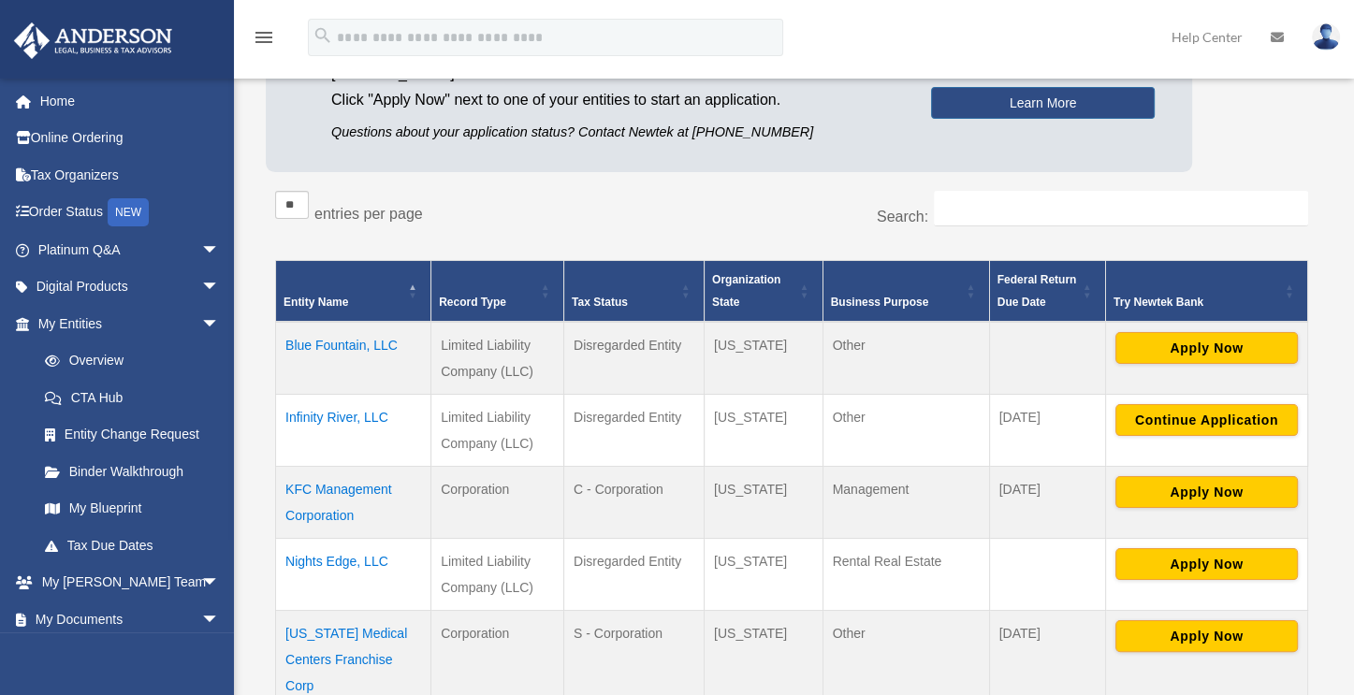
scroll to position [281, 0]
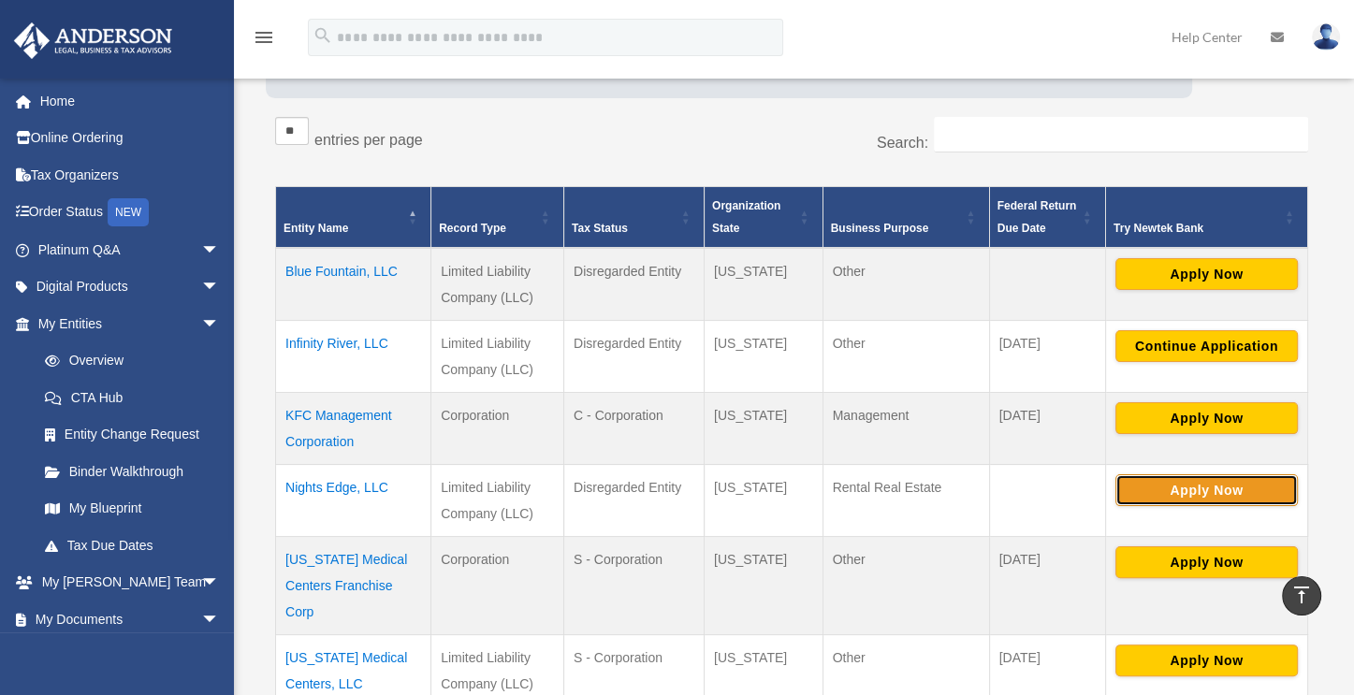
click at [1183, 490] on button "Apply Now" at bounding box center [1207, 491] width 183 height 32
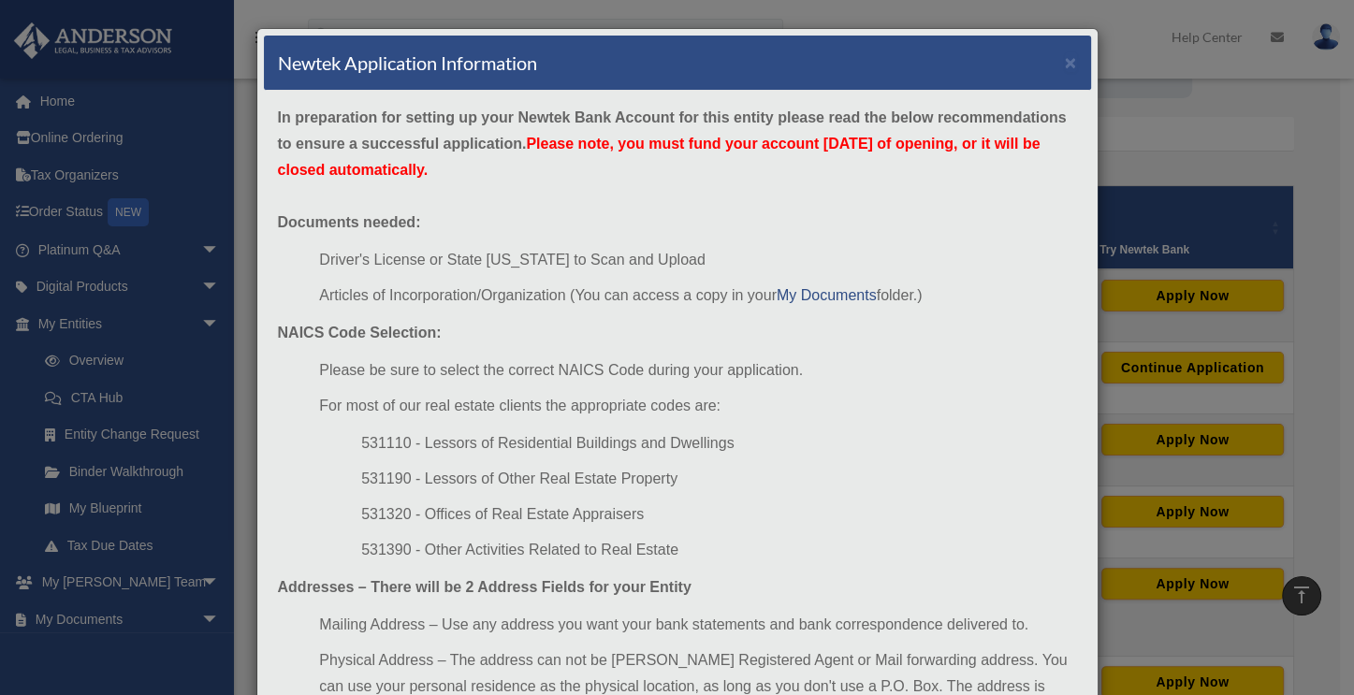
scroll to position [162, 0]
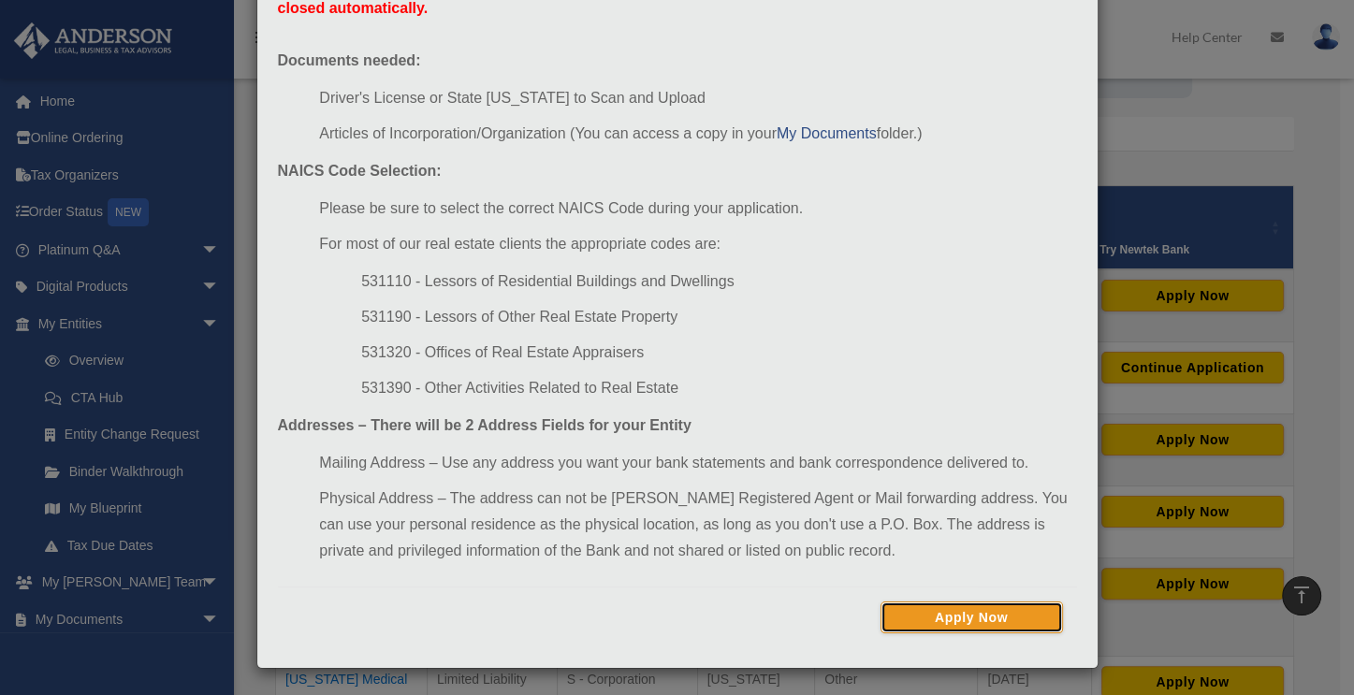
click at [970, 613] on button "Apply Now" at bounding box center [972, 618] width 183 height 32
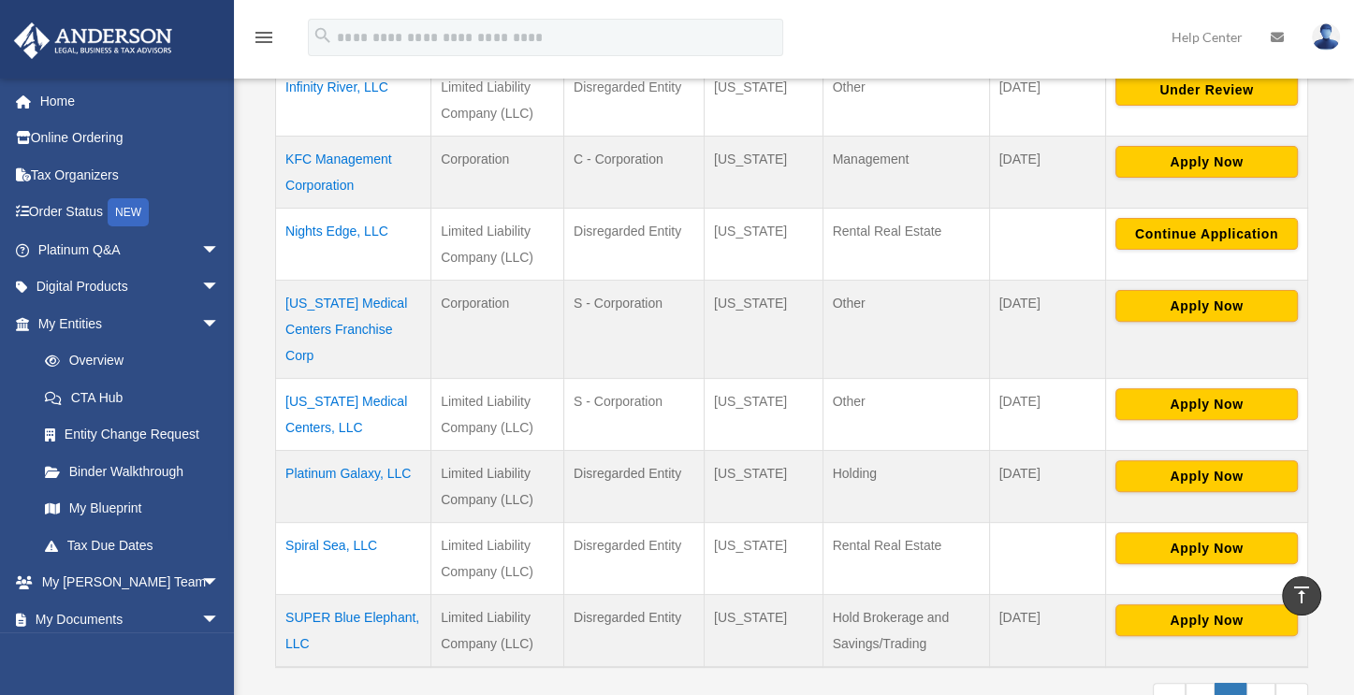
scroll to position [562, 0]
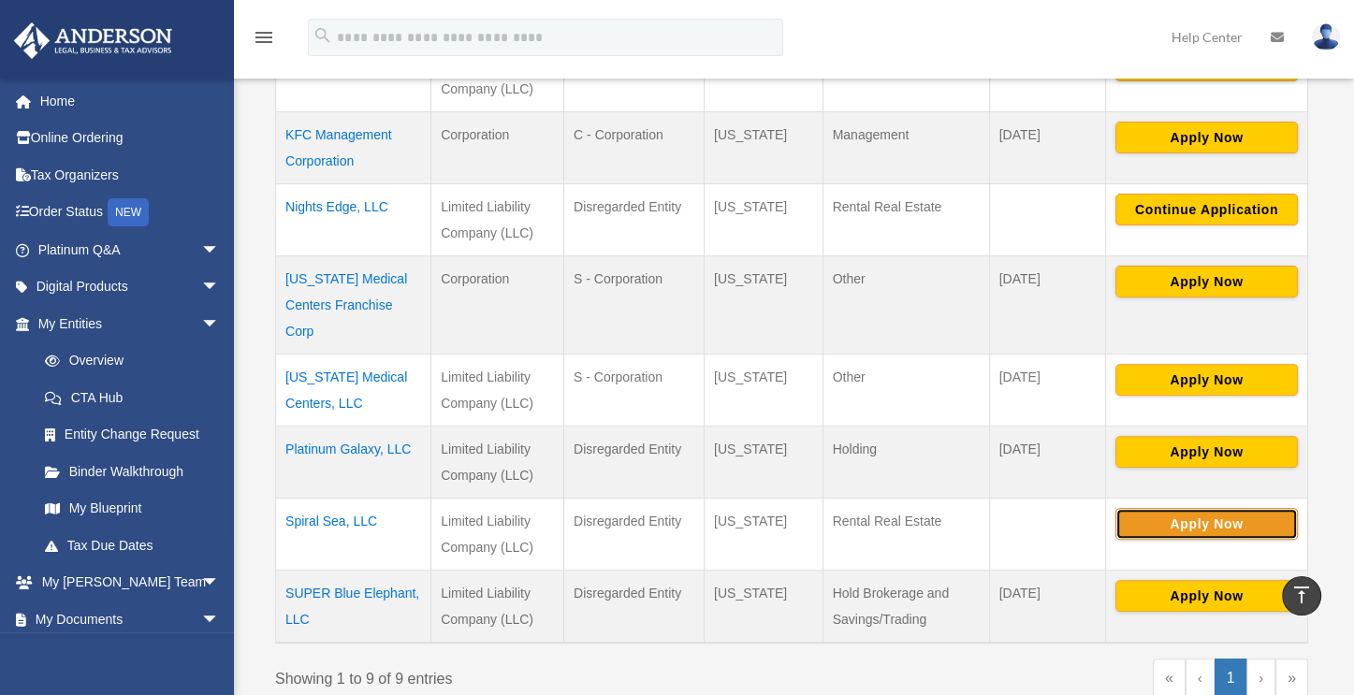
click at [1183, 513] on button "Apply Now" at bounding box center [1207, 524] width 183 height 32
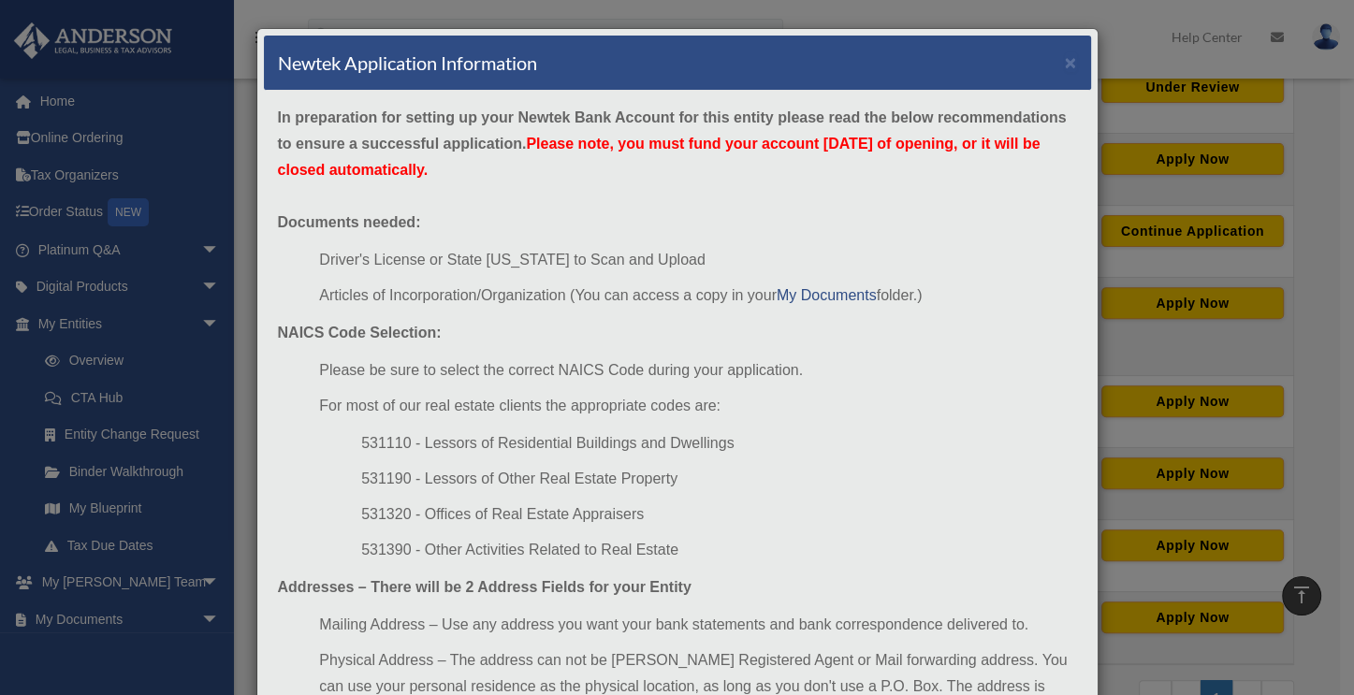
scroll to position [162, 0]
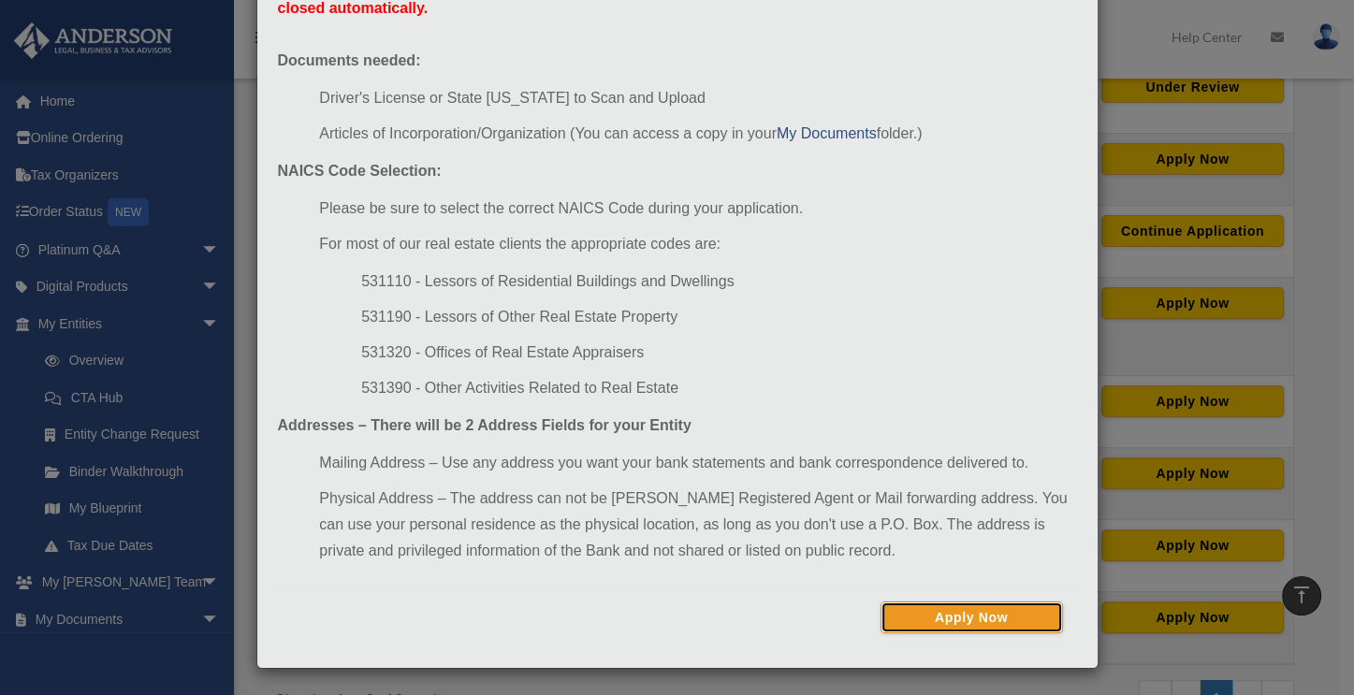
click at [998, 614] on button "Apply Now" at bounding box center [972, 618] width 183 height 32
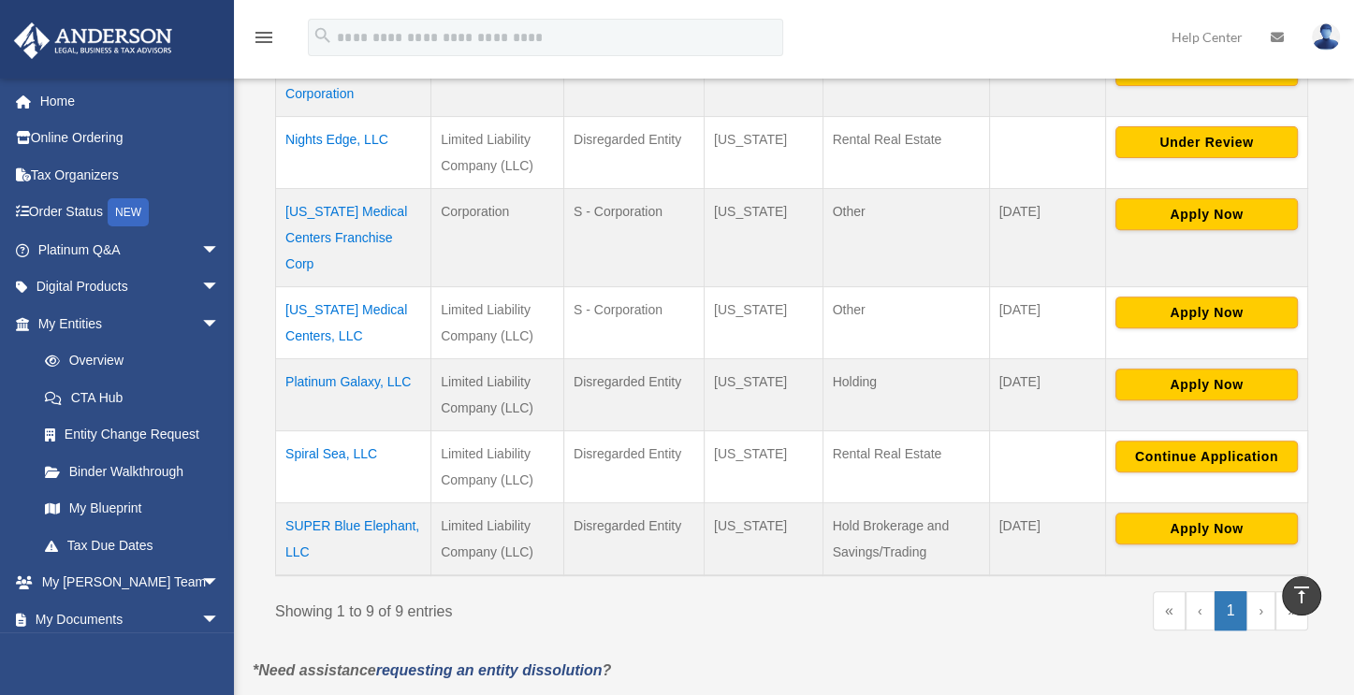
scroll to position [654, 0]
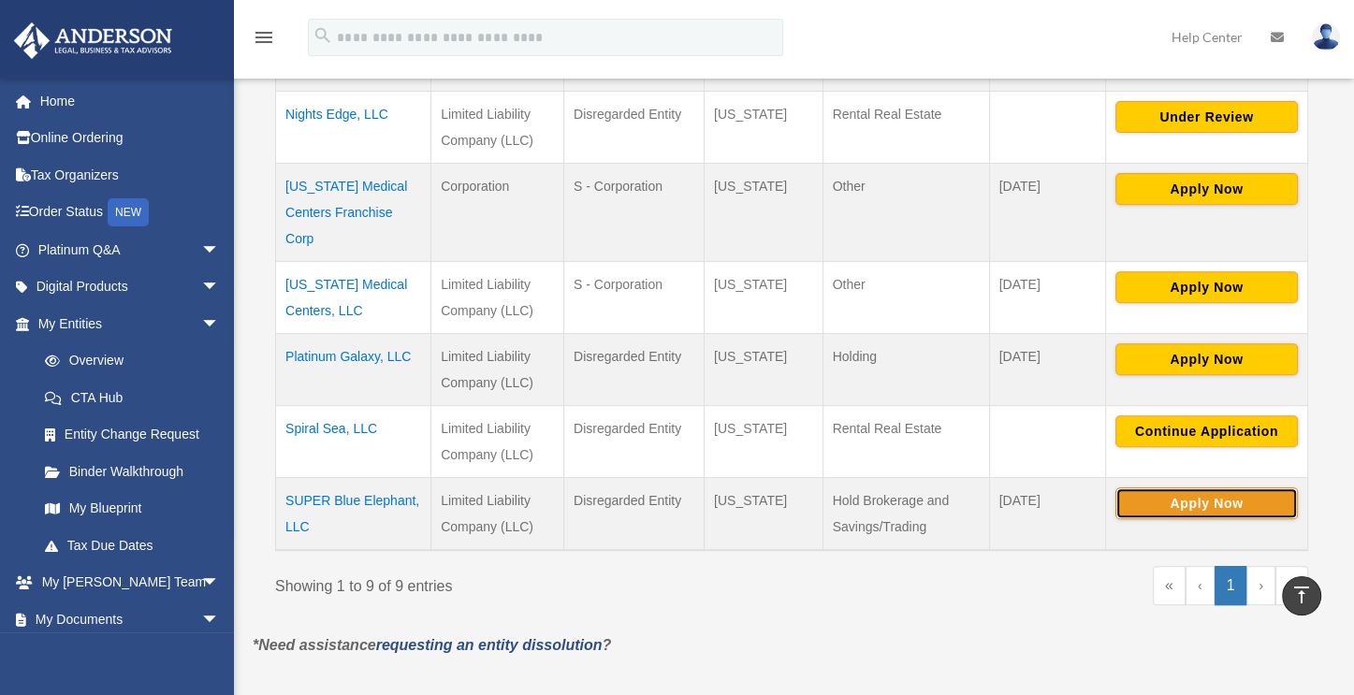
click at [1224, 497] on button "Apply Now" at bounding box center [1207, 504] width 183 height 32
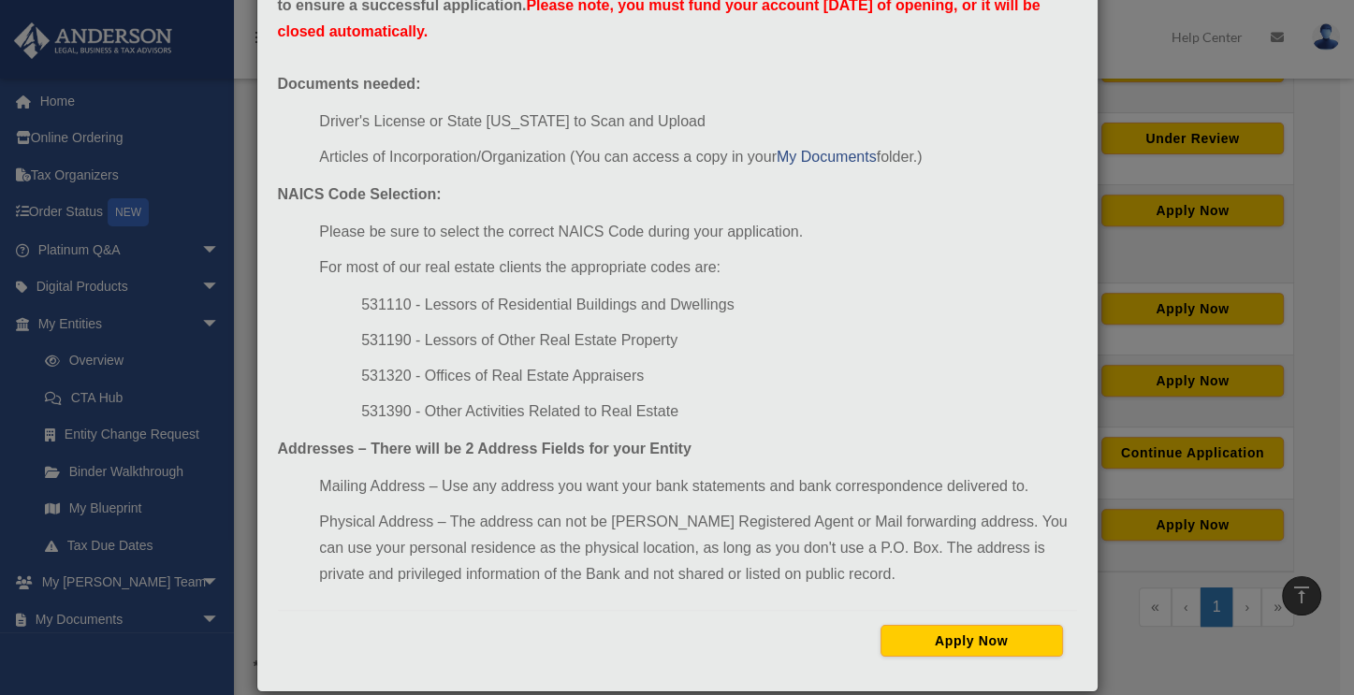
scroll to position [162, 0]
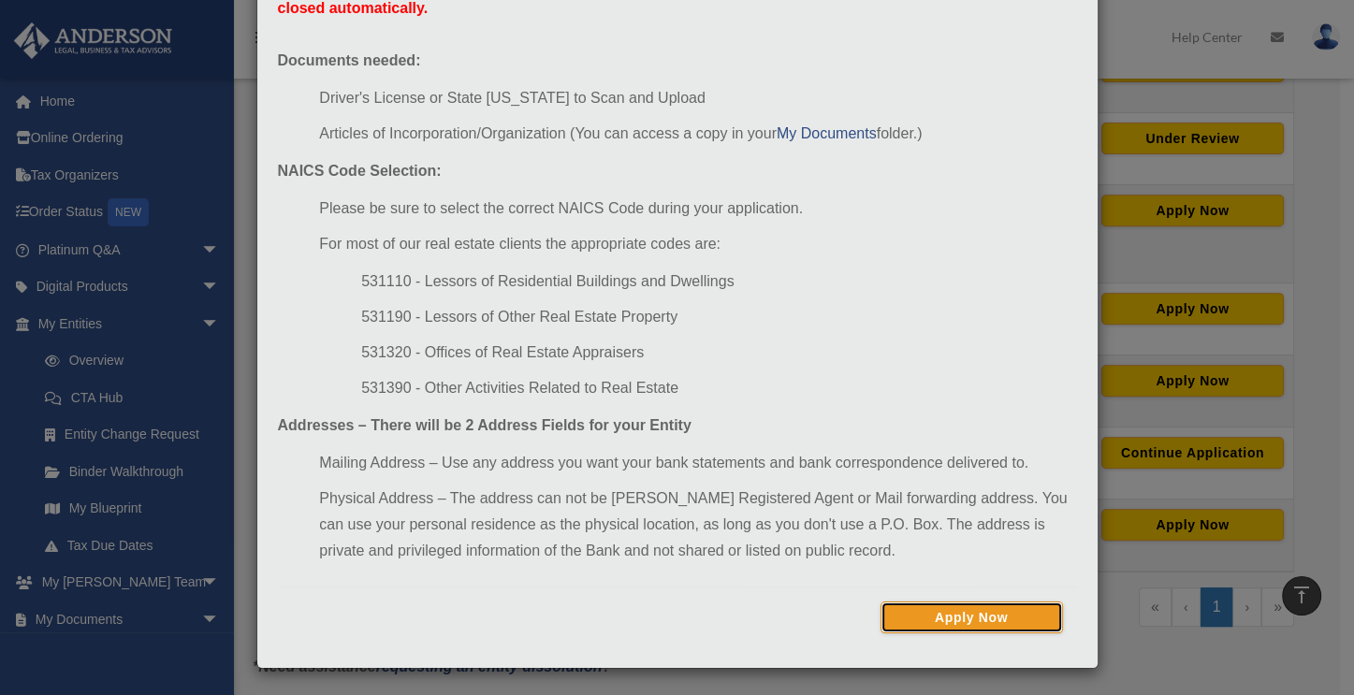
click at [973, 613] on button "Apply Now" at bounding box center [972, 618] width 183 height 32
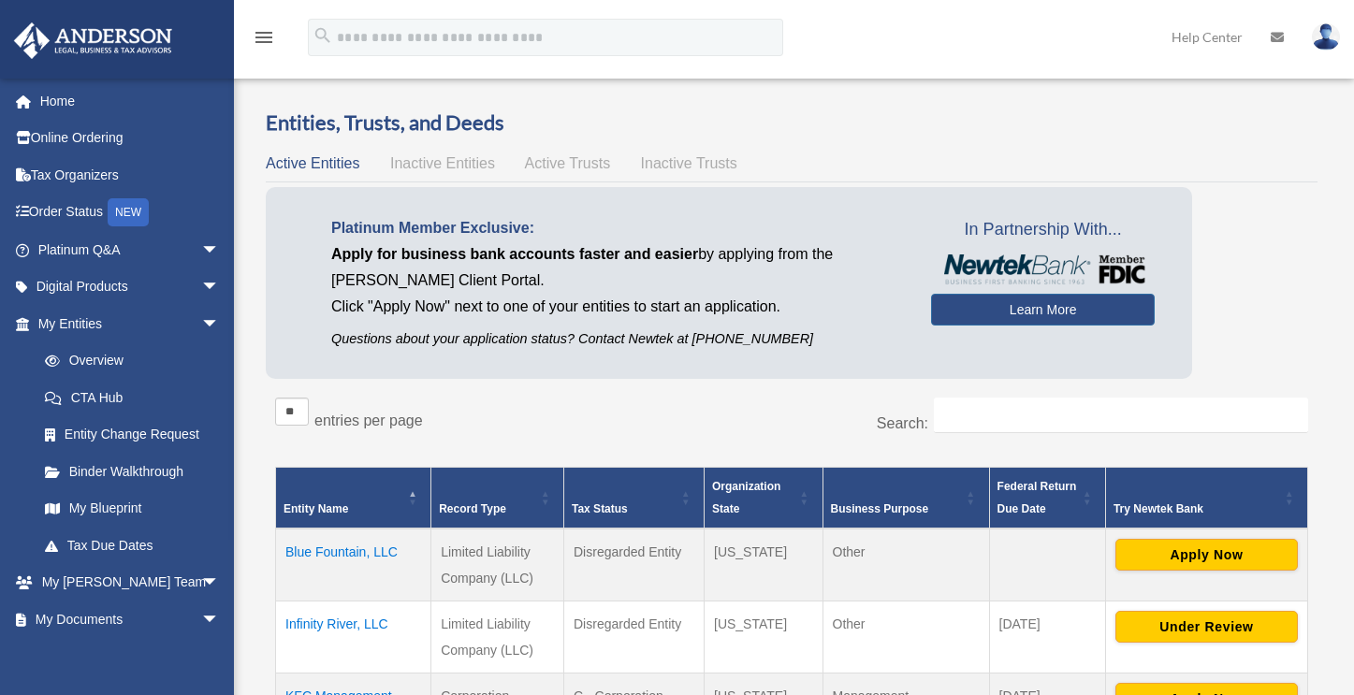
scroll to position [654, 0]
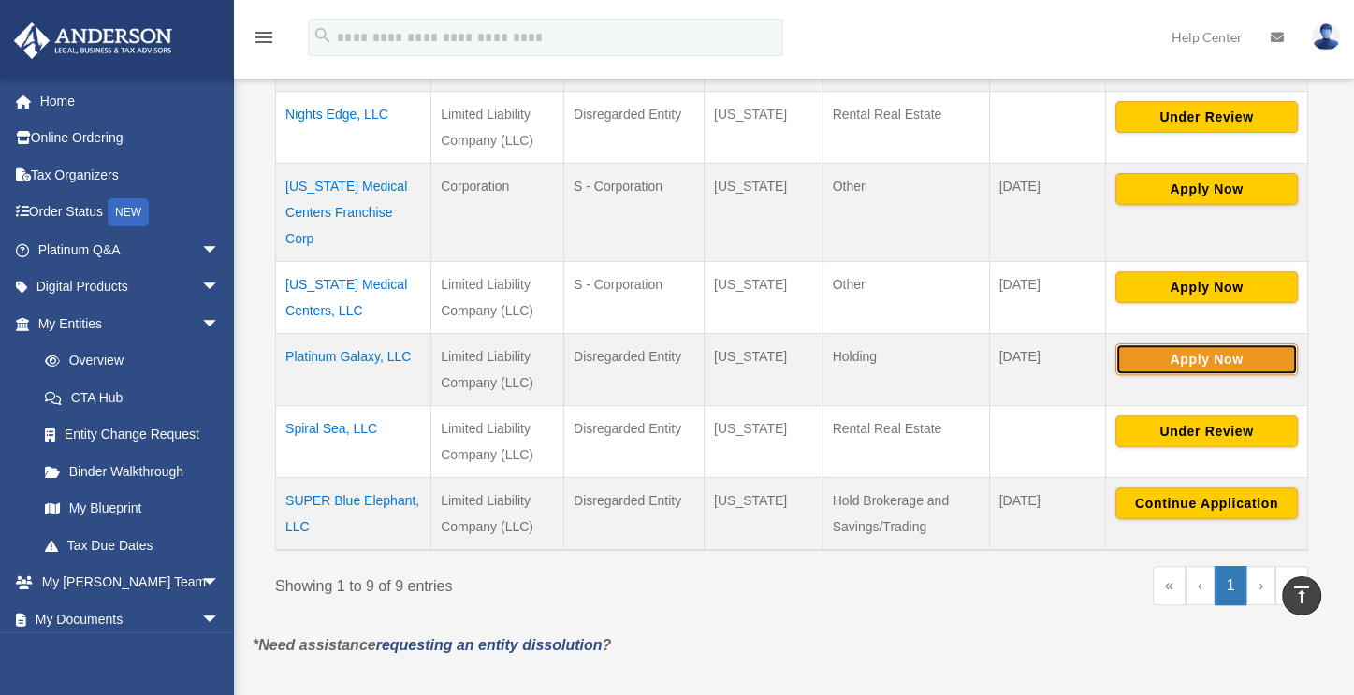
click at [1215, 358] on button "Apply Now" at bounding box center [1207, 360] width 183 height 32
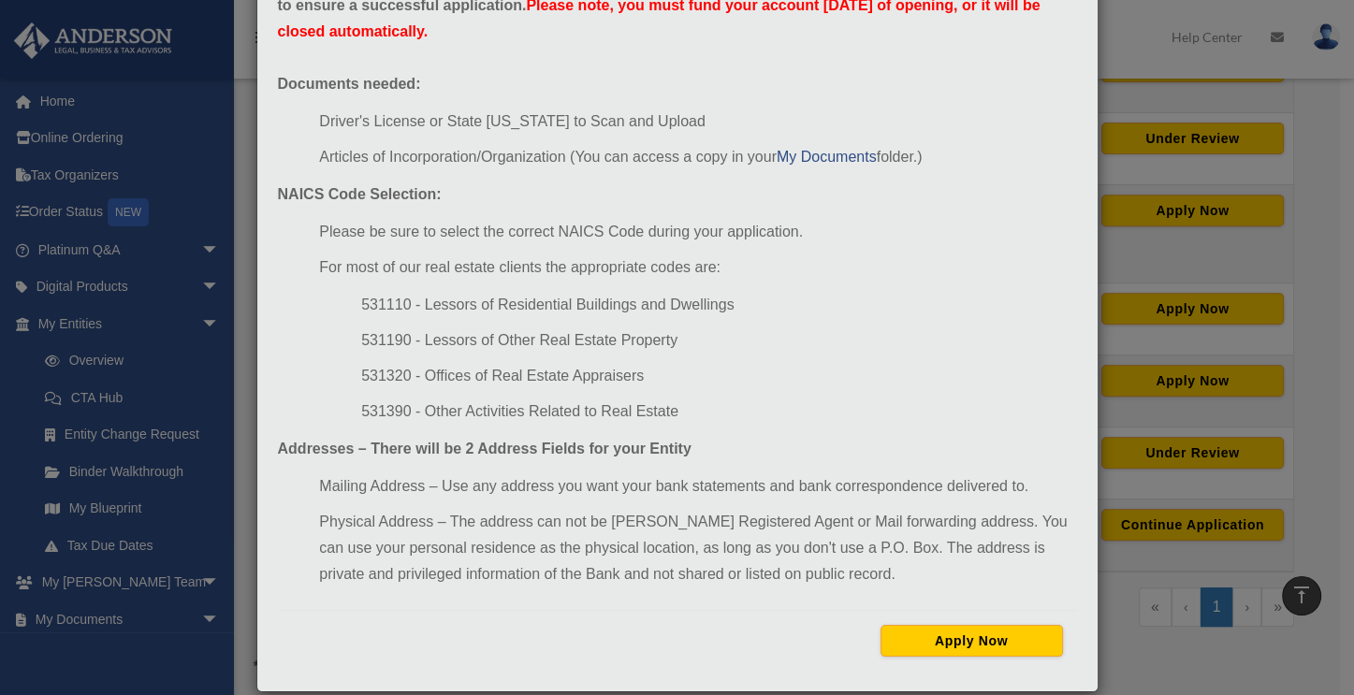
scroll to position [162, 0]
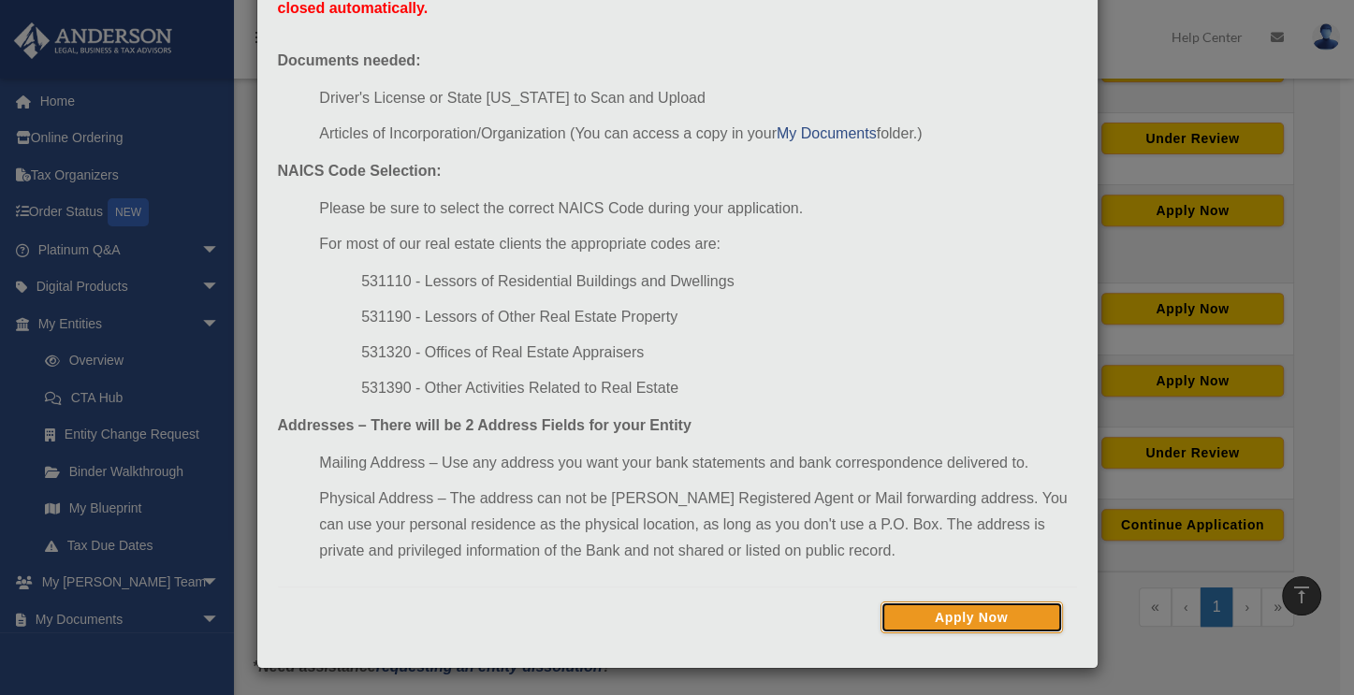
click at [975, 618] on button "Apply Now" at bounding box center [972, 618] width 183 height 32
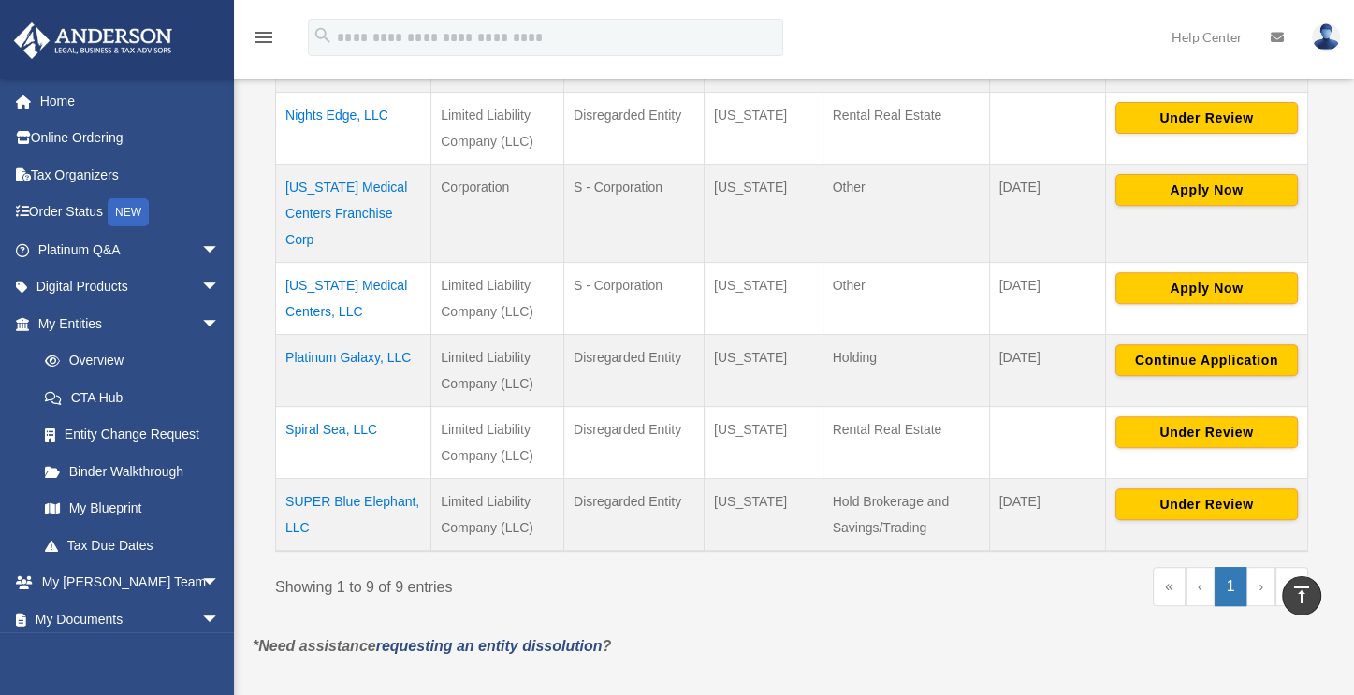
scroll to position [653, 0]
click at [1198, 426] on button "Under Review" at bounding box center [1207, 433] width 183 height 32
click at [1221, 358] on button "Continue Application" at bounding box center [1207, 360] width 183 height 32
click at [908, 603] on div "« ‹ 1 › »" at bounding box center [1057, 595] width 503 height 57
click at [1214, 360] on button "Continue Application" at bounding box center [1207, 360] width 183 height 32
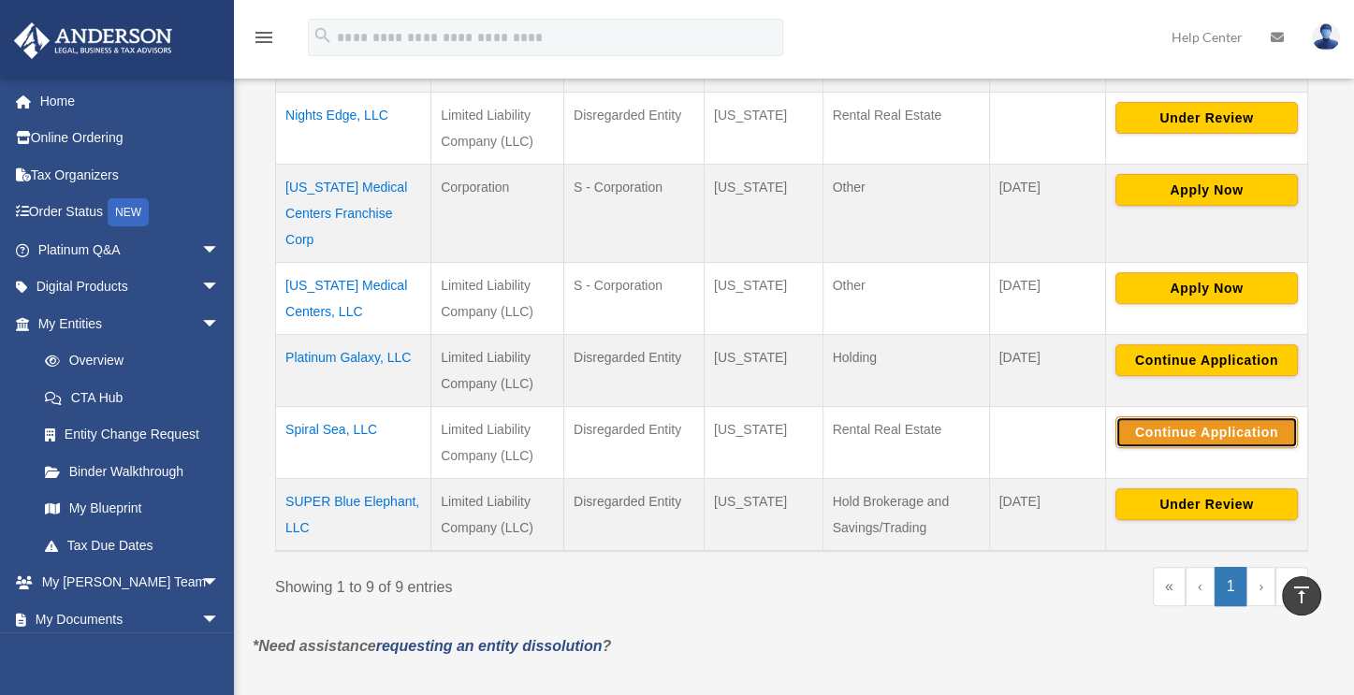
click at [1178, 428] on button "Continue Application" at bounding box center [1207, 433] width 183 height 32
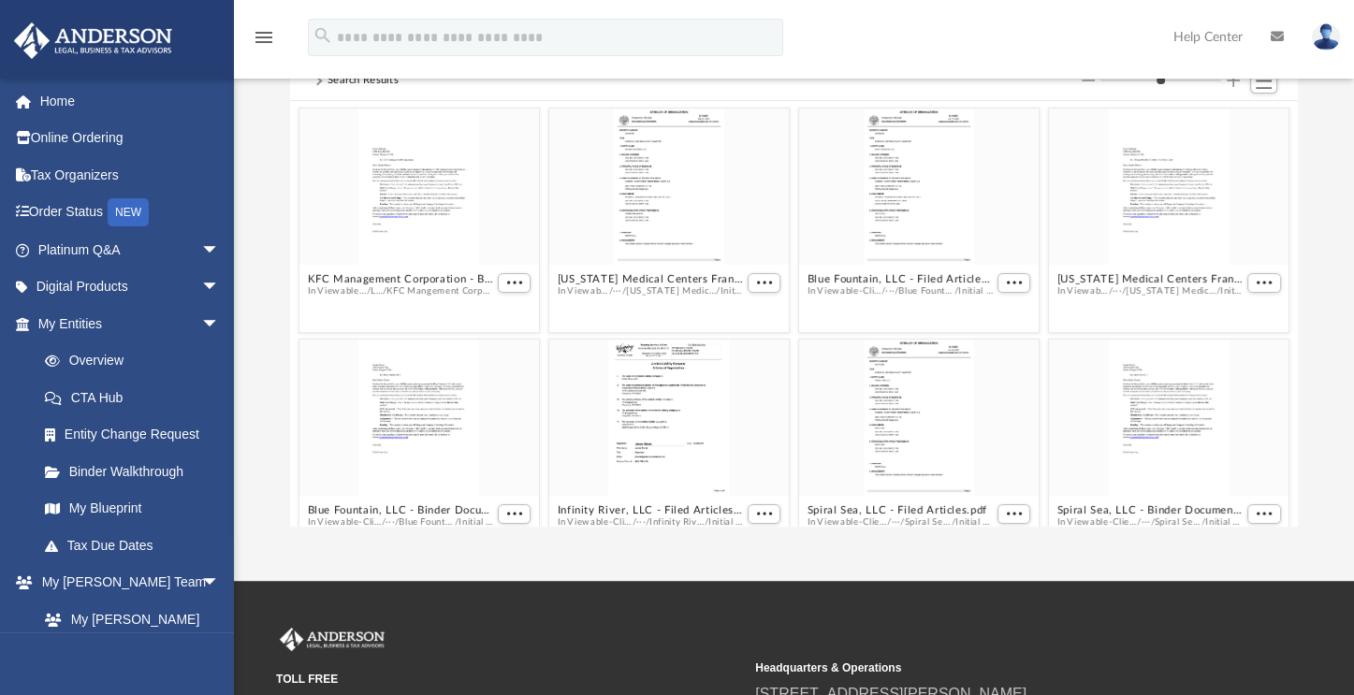
scroll to position [411, 994]
